Goal: Use online tool/utility

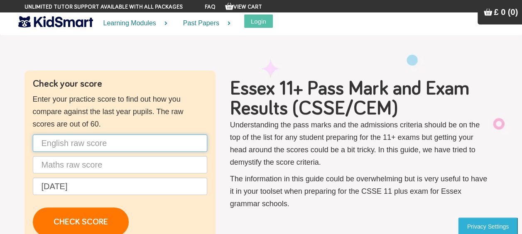
click at [113, 147] on input "text" at bounding box center [120, 143] width 174 height 17
type input "35"
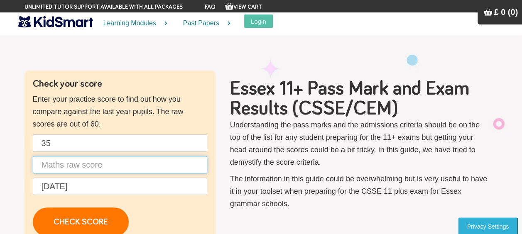
click at [111, 163] on input "text" at bounding box center [120, 164] width 174 height 17
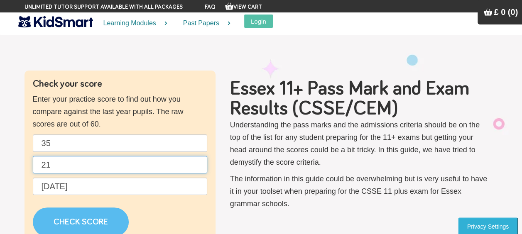
type input "21"
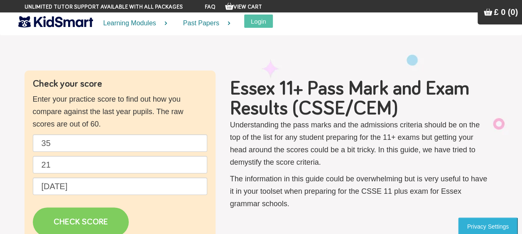
click at [63, 220] on link "CHECK SCORE" at bounding box center [81, 222] width 96 height 29
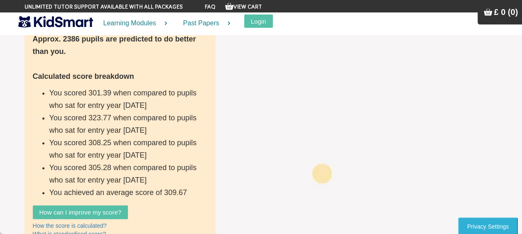
scroll to position [289, 0]
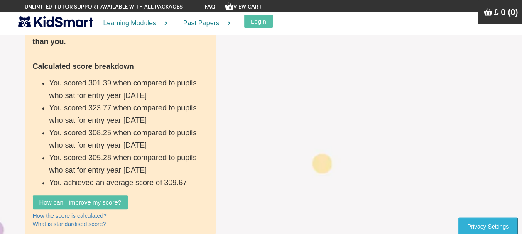
click at [158, 95] on li "You scored 301.39 when compared to pupils who sat for entry year [DATE]" at bounding box center [128, 89] width 158 height 25
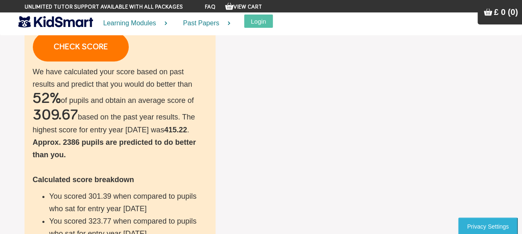
scroll to position [162, 0]
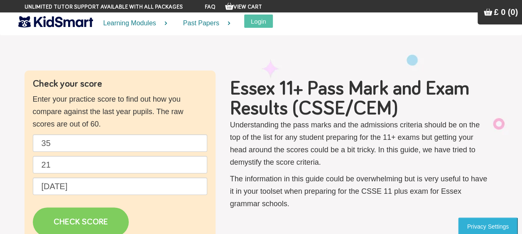
click at [87, 218] on link "CHECK SCORE" at bounding box center [81, 222] width 96 height 29
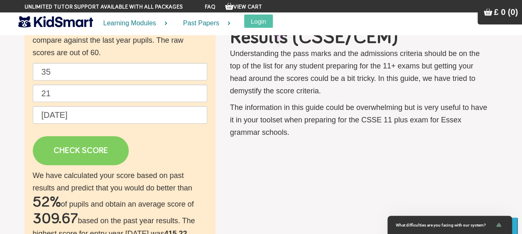
scroll to position [61, 0]
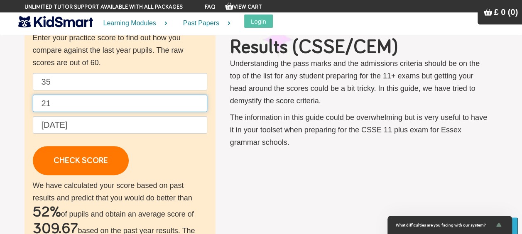
click at [91, 101] on input "21" at bounding box center [120, 103] width 174 height 17
type input "2"
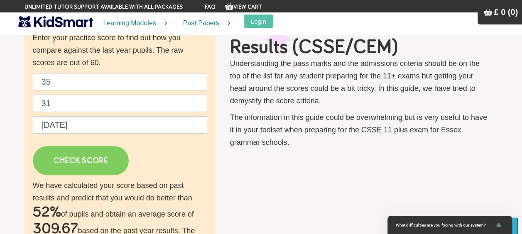
click at [74, 158] on link "CHECK SCORE" at bounding box center [81, 160] width 96 height 29
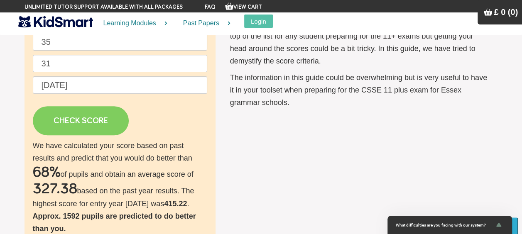
scroll to position [96, 0]
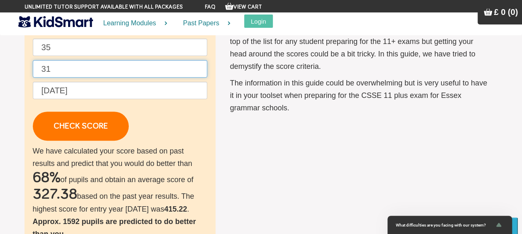
click at [106, 61] on input "31" at bounding box center [120, 68] width 174 height 17
type input "3"
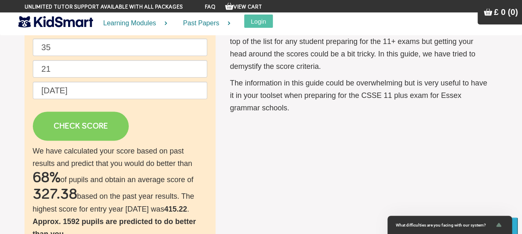
click at [74, 131] on link "CHECK SCORE" at bounding box center [81, 126] width 96 height 29
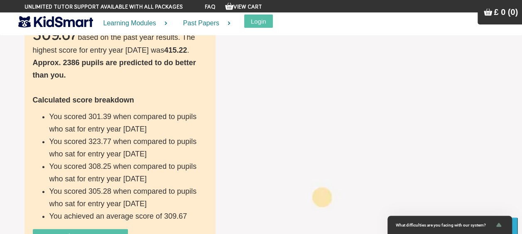
scroll to position [265, 0]
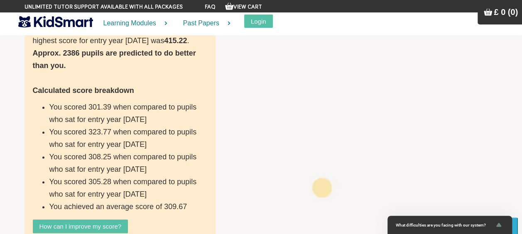
click at [102, 128] on li "You scored 323.77 when compared to pupils who sat for entry year [DATE]" at bounding box center [128, 138] width 158 height 25
click at [177, 123] on li "You scored 301.39 when compared to pupils who sat for entry year [DATE]" at bounding box center [128, 113] width 158 height 25
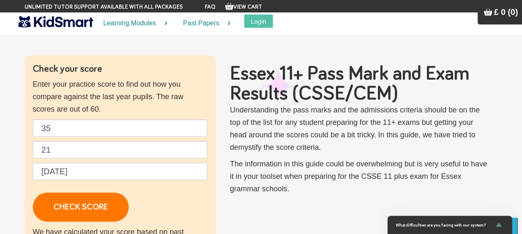
scroll to position [0, 0]
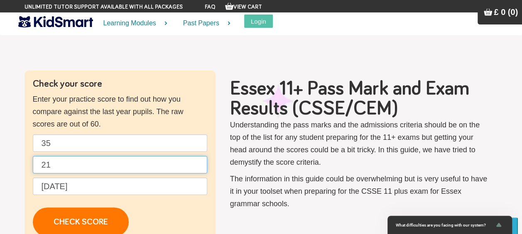
click at [82, 168] on input "21" at bounding box center [120, 164] width 174 height 17
type input "2"
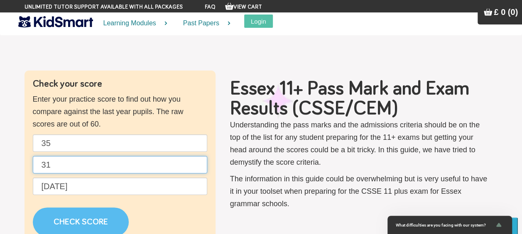
type input "31"
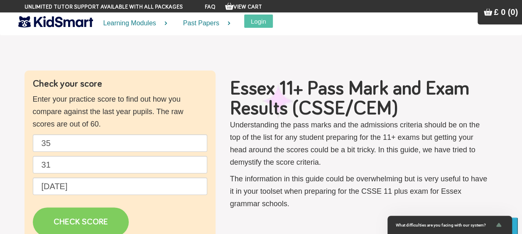
click at [87, 223] on link "CHECK SCORE" at bounding box center [81, 222] width 96 height 29
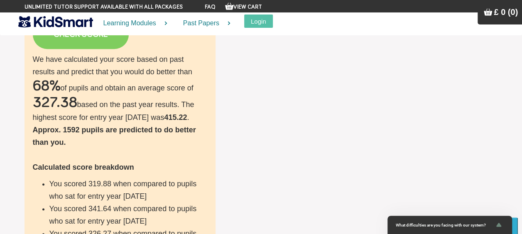
scroll to position [133, 0]
